Goal: Information Seeking & Learning: Understand process/instructions

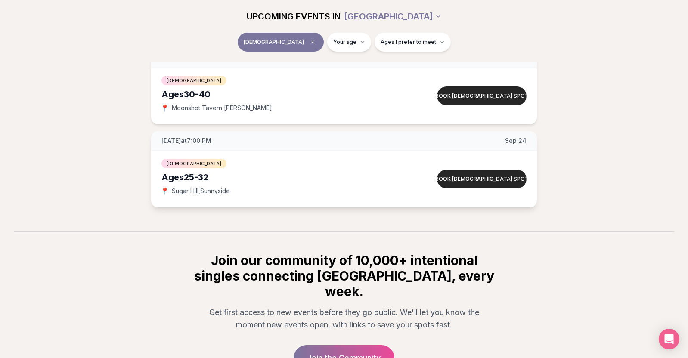
scroll to position [88, 0]
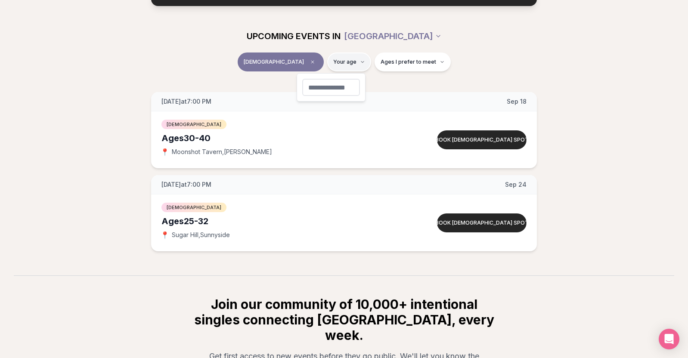
click at [334, 62] on html "Back to home luvvly LOW-PRESSURE SPEED DATING How it Works 💗 3,000 + monthly fi…" at bounding box center [344, 201] width 688 height 579
type input "**"
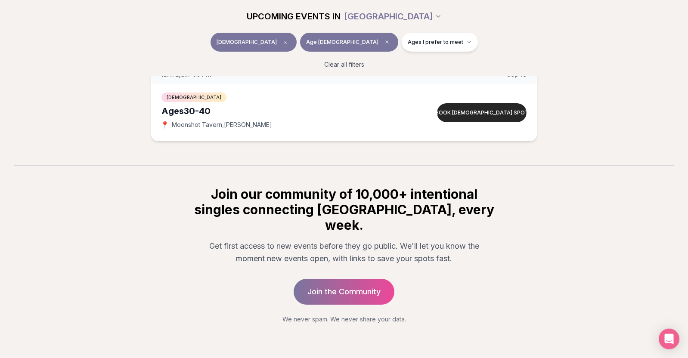
scroll to position [136, 0]
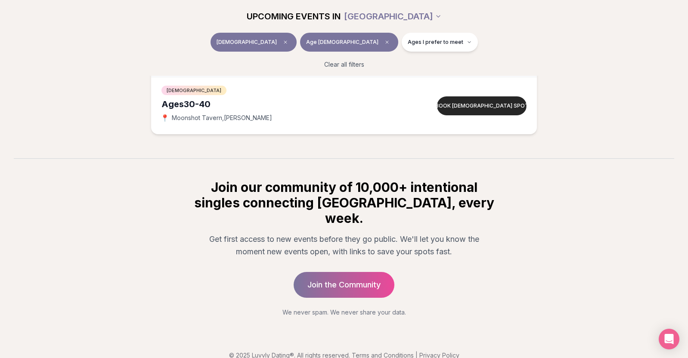
click at [219, 275] on div "Join our community of 10,000+ intentional singles connecting [GEOGRAPHIC_DATA],…" at bounding box center [344, 248] width 331 height 137
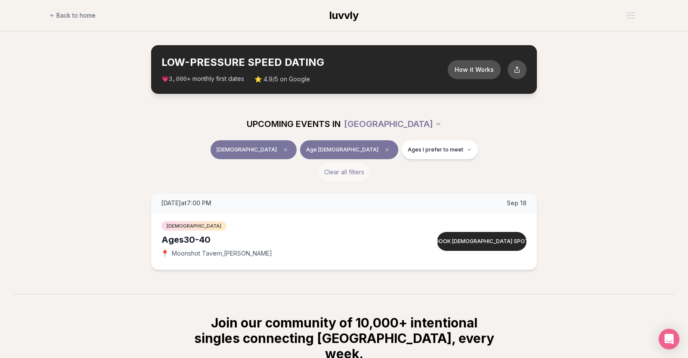
click at [342, 170] on button "Clear all filters" at bounding box center [344, 172] width 50 height 19
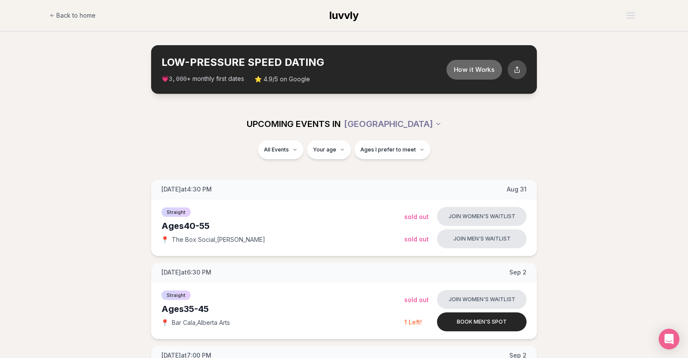
click at [482, 71] on button "How it Works" at bounding box center [475, 69] width 56 height 20
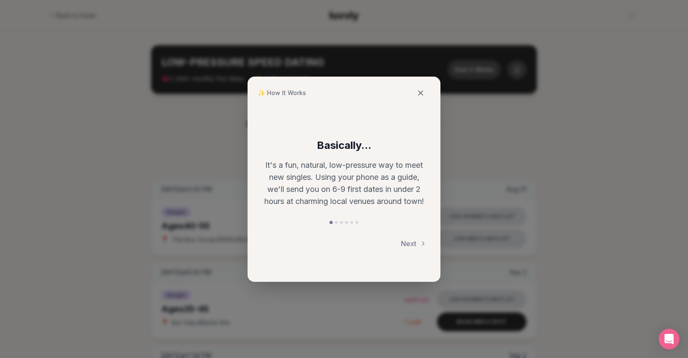
click at [423, 96] on icon at bounding box center [420, 93] width 9 height 9
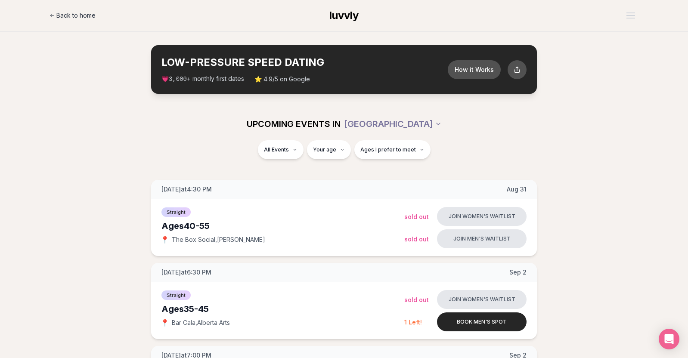
click at [64, 18] on span "Back to home" at bounding box center [75, 15] width 39 height 9
